Goal: Transaction & Acquisition: Purchase product/service

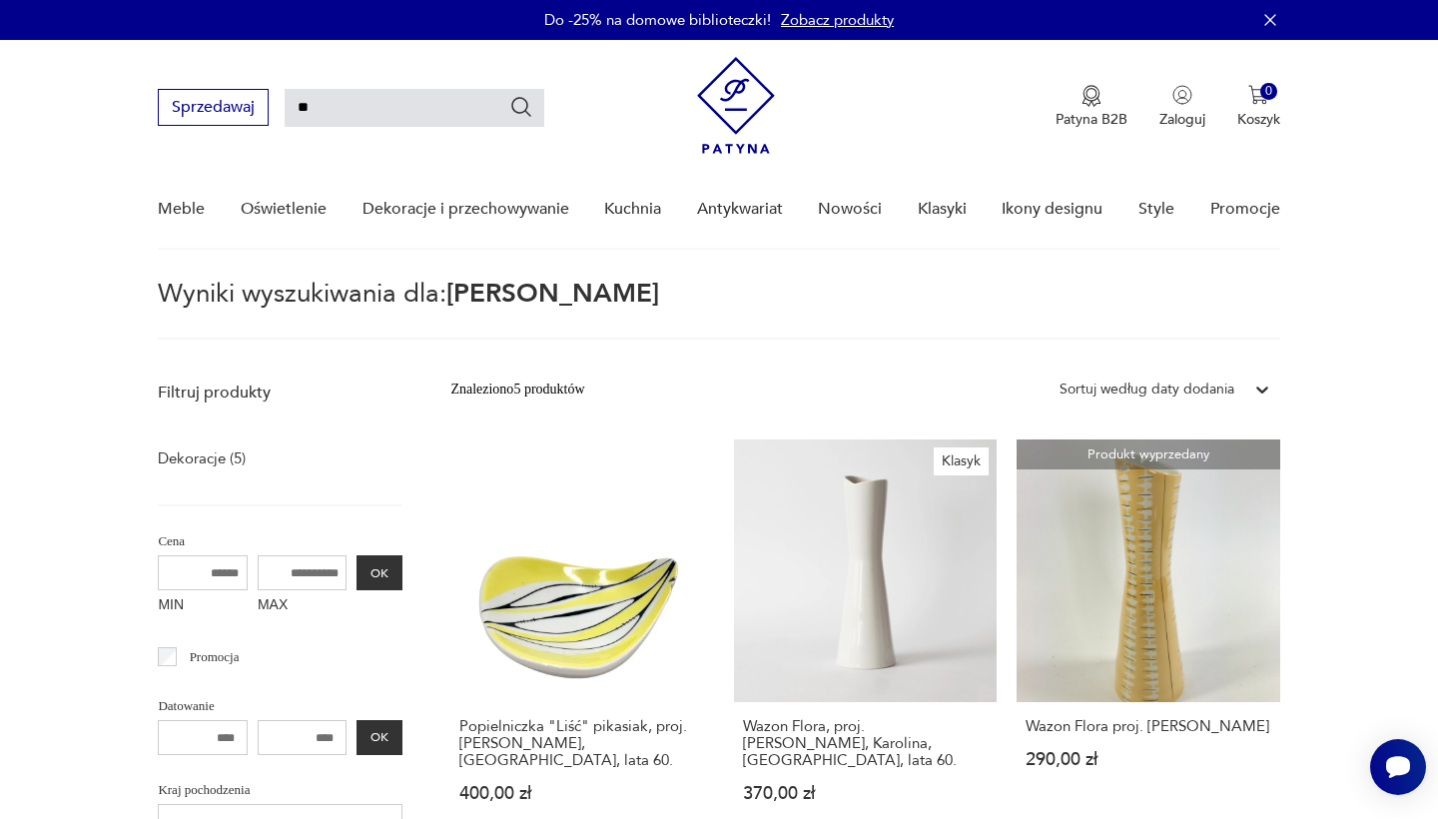
type input "*"
type input "********"
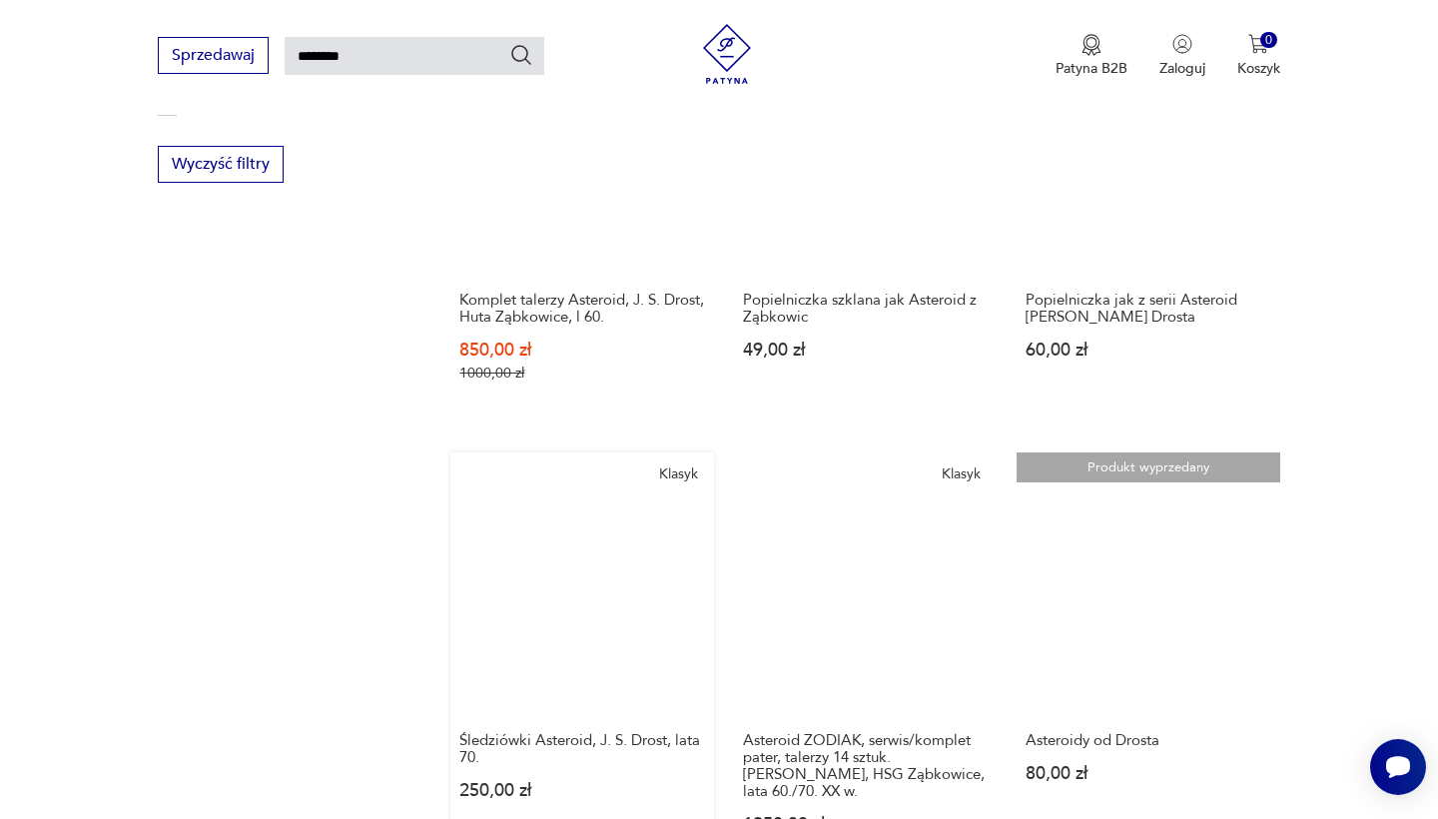
scroll to position [1321, 0]
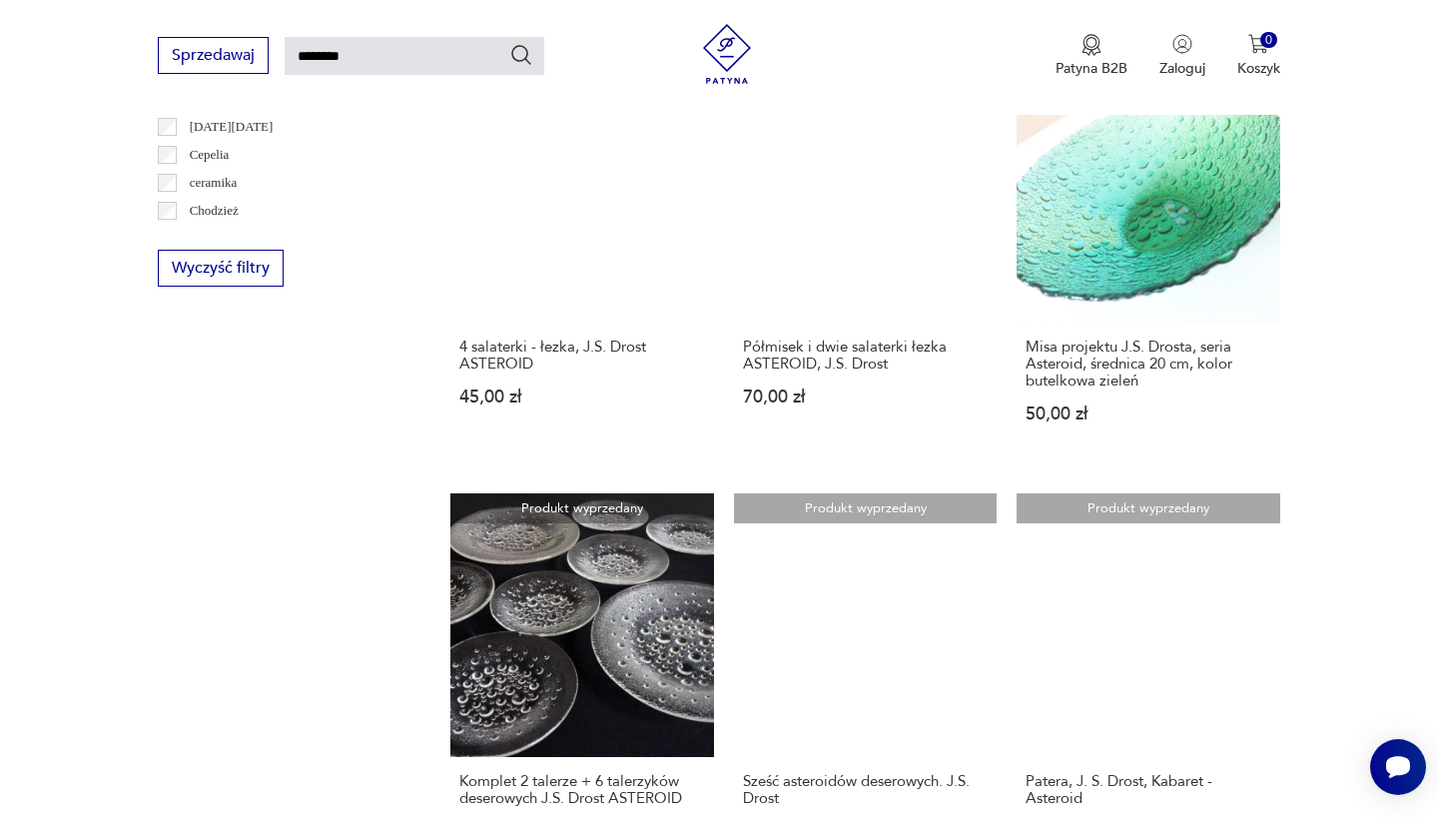
scroll to position [1214, 0]
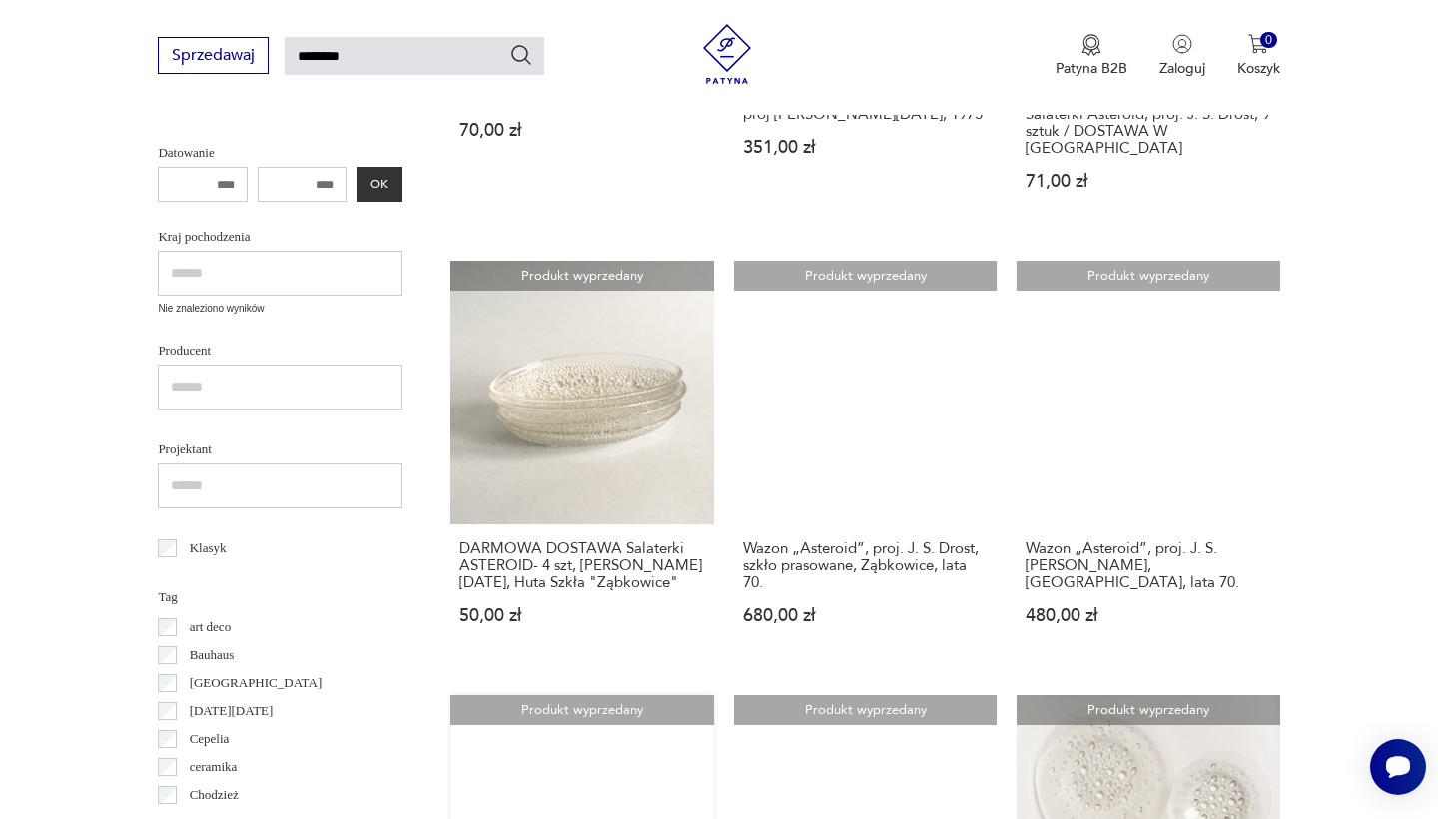
scroll to position [722, 0]
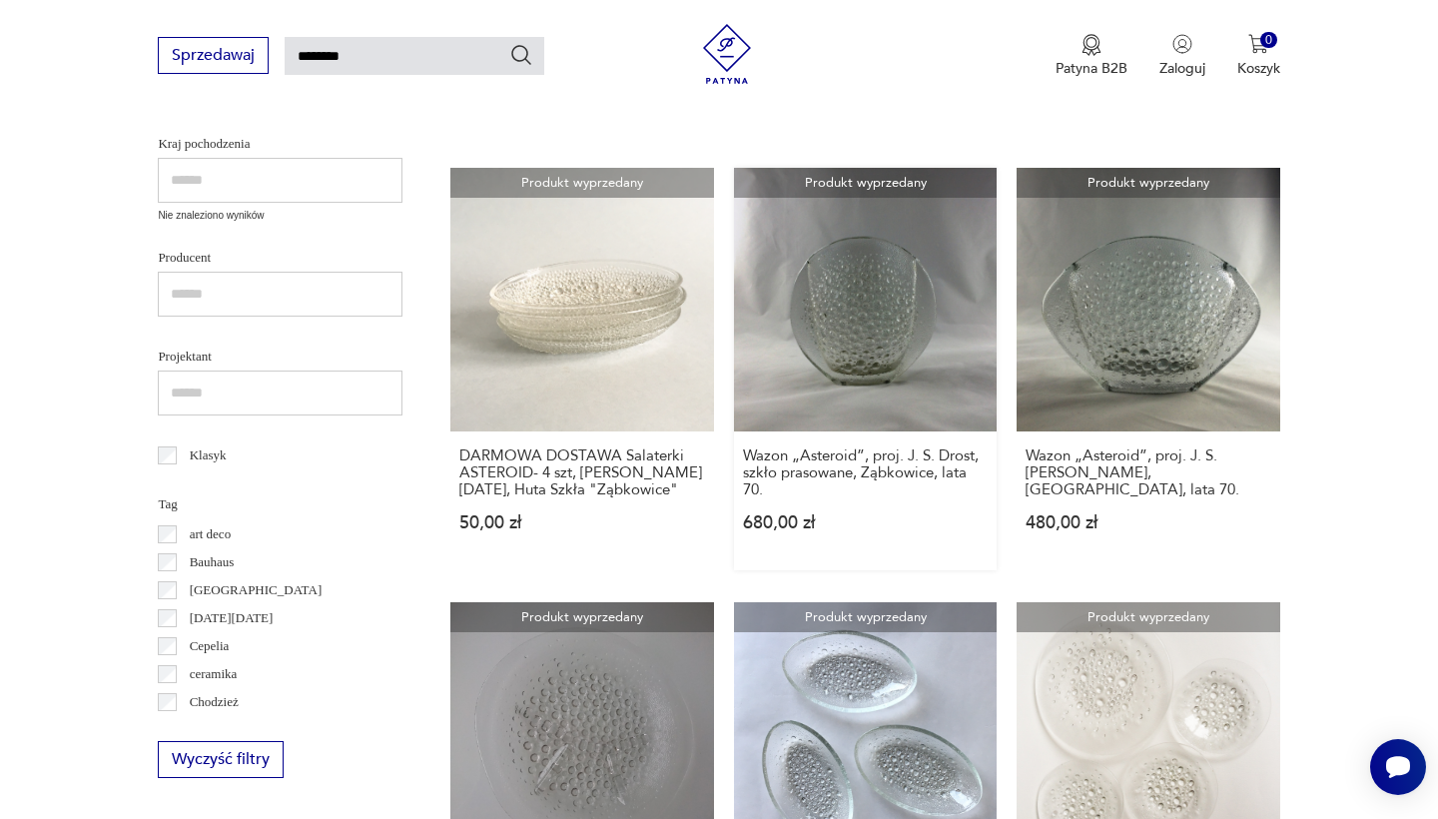
click at [734, 194] on link "Produkt wyprzedany Wazon „Asteroid”, proj. J. S. Drost, szkło prasowane, Ząbkow…" at bounding box center [865, 368] width 263 height 401
